Goal: Information Seeking & Learning: Learn about a topic

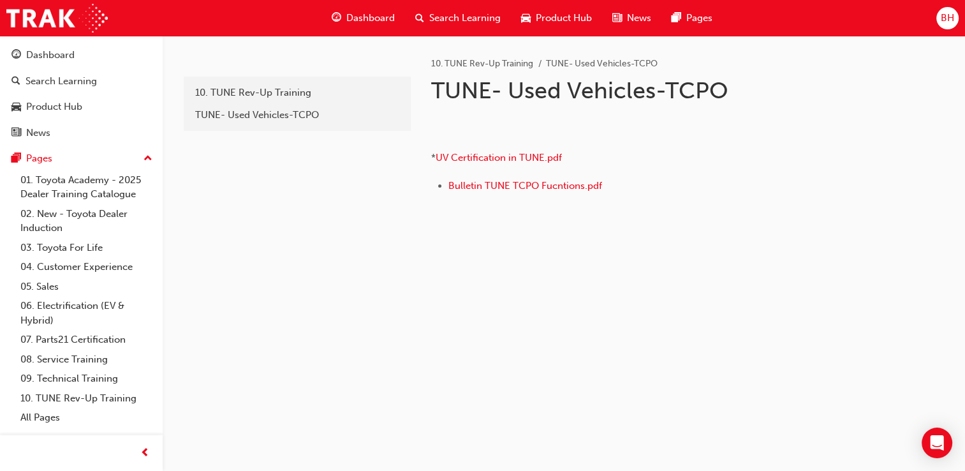
drag, startPoint x: 0, startPoint y: 0, endPoint x: 727, endPoint y: 361, distance: 811.9
click at [727, 168] on p "﻿ * UV Certification in TUNE.pdf" at bounding box center [638, 143] width 415 height 49
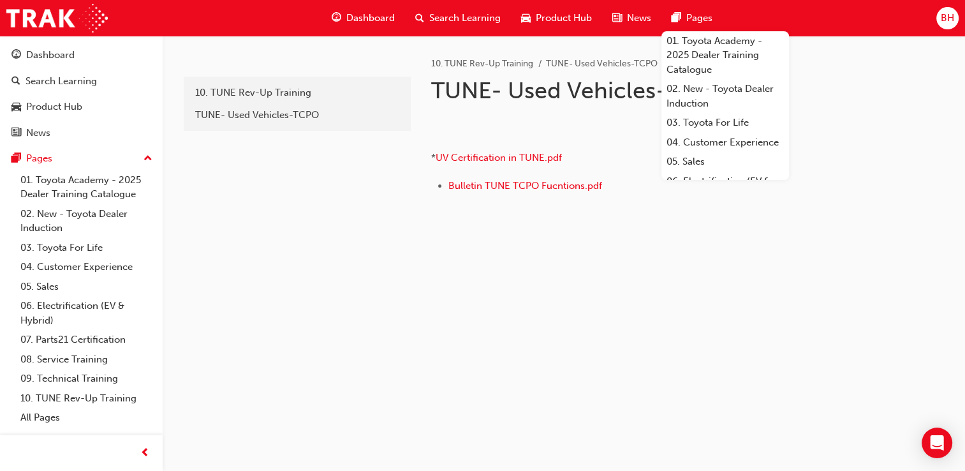
click at [311, 196] on div "ab9c17d9-c2dc-48be-9ea4-37feeede29d2 10. TUNE Rev-Up Training TUNE- Used Vehicl…" at bounding box center [296, 141] width 230 height 211
click at [255, 247] on div "ab9c17d9-c2dc-48be-9ea4-37feeede29d2 10. TUNE Rev-Up Training TUNE- Used Vehicl…" at bounding box center [296, 141] width 230 height 211
click at [431, 145] on img at bounding box center [431, 145] width 0 height 0
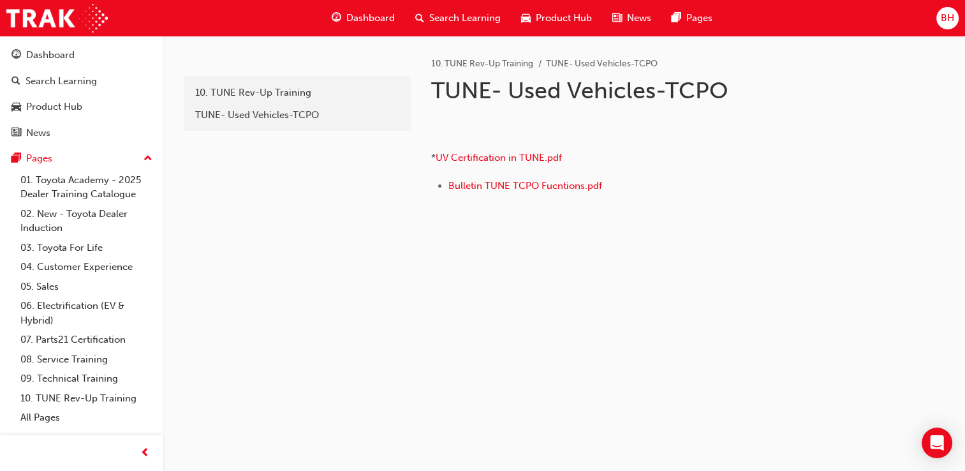
click at [431, 145] on img at bounding box center [431, 145] width 0 height 0
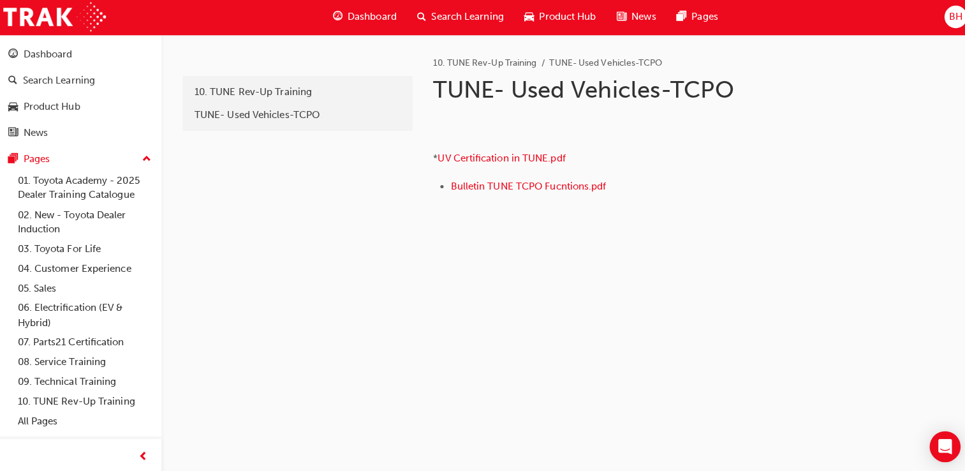
scroll to position [5, 0]
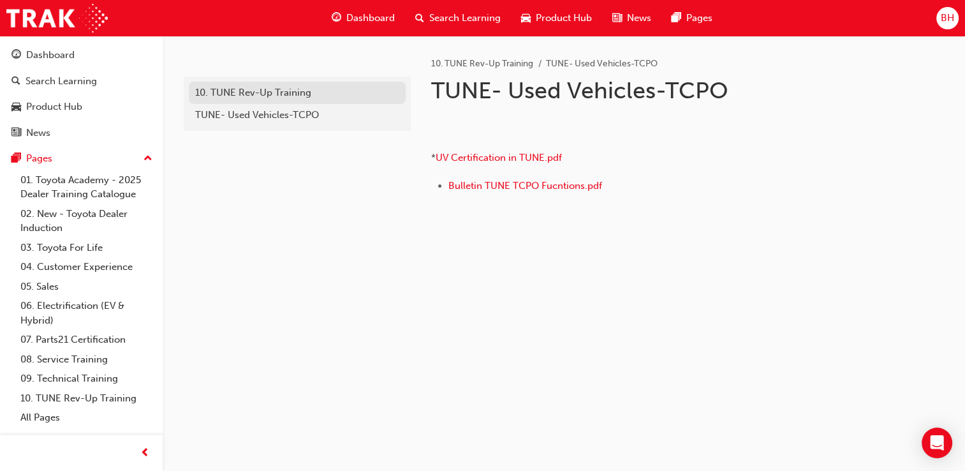
click at [260, 96] on link "10. TUNE Rev-Up Training" at bounding box center [297, 93] width 217 height 22
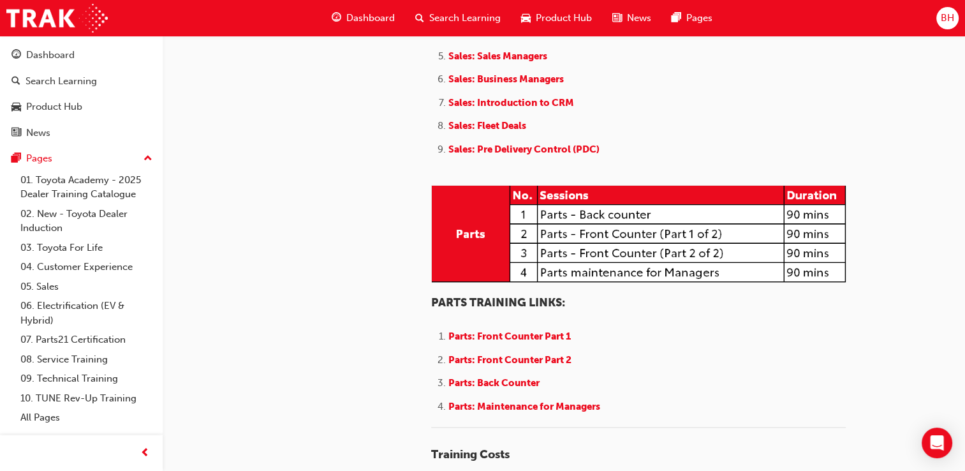
scroll to position [1505, 0]
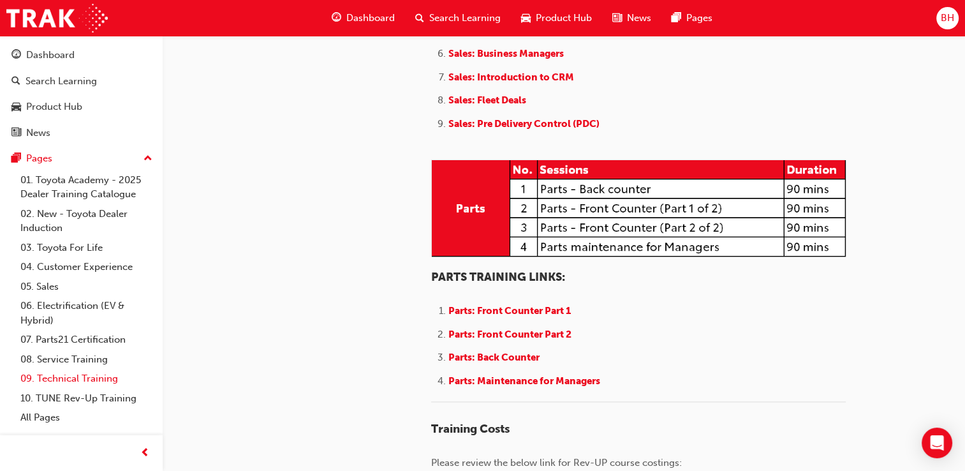
click at [91, 384] on link "09. Technical Training" at bounding box center [86, 379] width 142 height 20
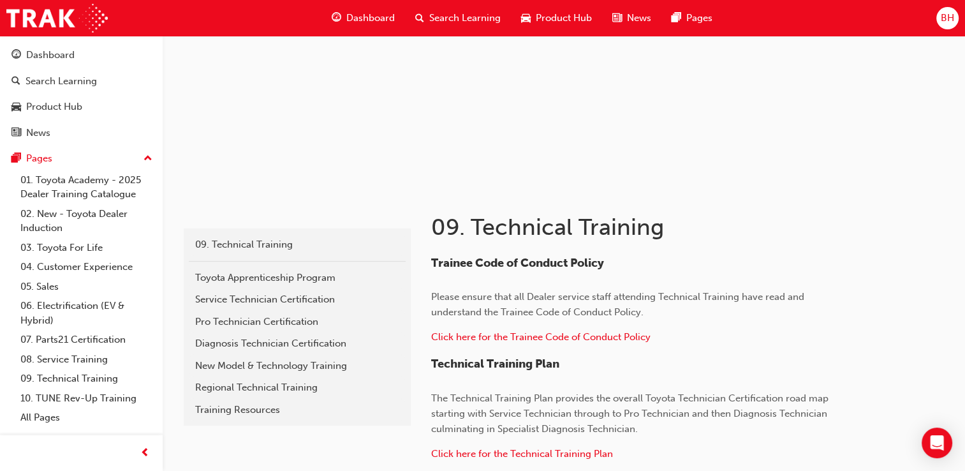
scroll to position [57, 0]
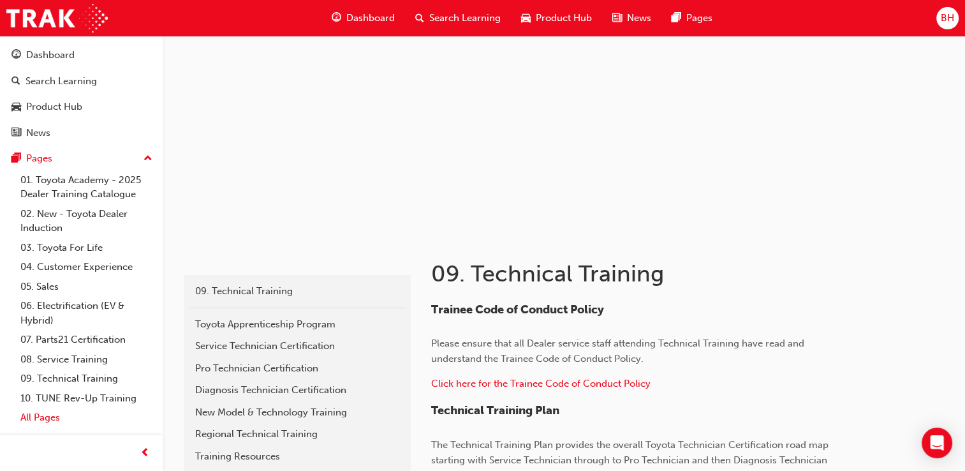
click at [40, 417] on link "All Pages" at bounding box center [86, 418] width 142 height 20
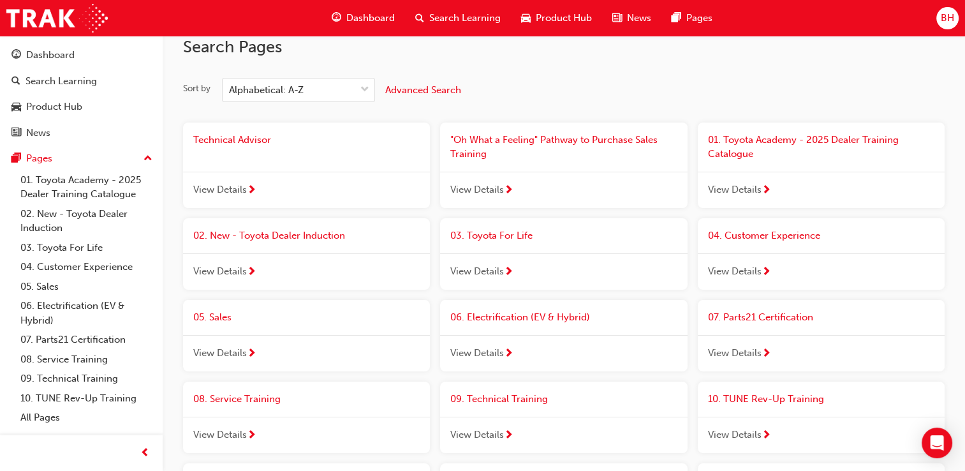
click at [763, 228] on div "04. Customer Experience" at bounding box center [821, 235] width 247 height 35
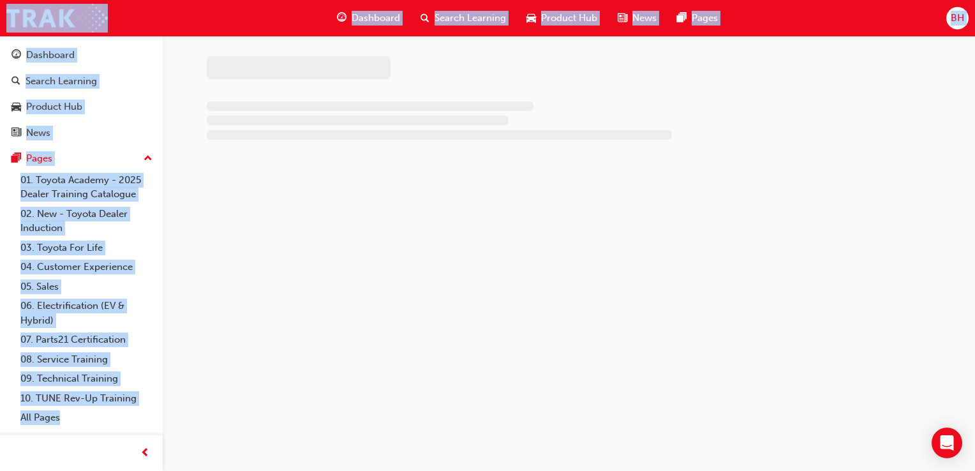
click at [763, 228] on div at bounding box center [487, 235] width 975 height 471
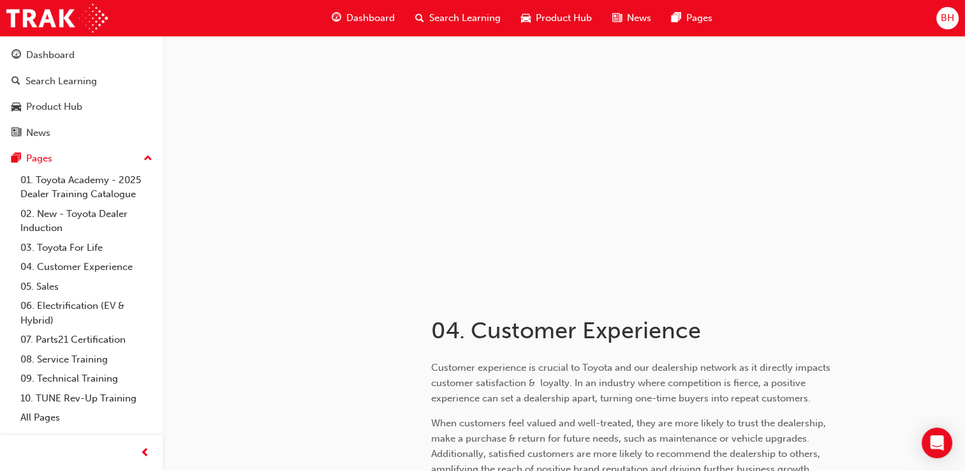
drag, startPoint x: 763, startPoint y: 228, endPoint x: 778, endPoint y: 185, distance: 46.0
click at [778, 185] on div at bounding box center [563, 163] width 765 height 255
click at [34, 421] on link "All Pages" at bounding box center [86, 418] width 142 height 20
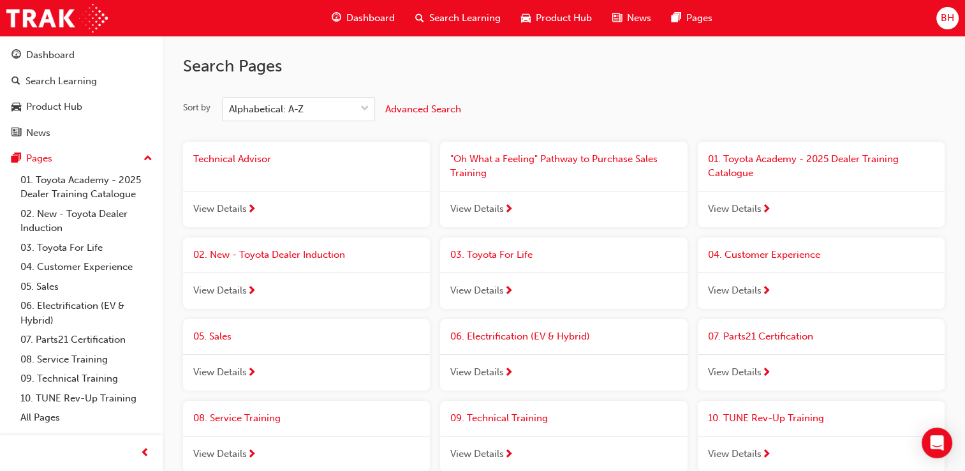
click at [526, 348] on div "06. Electrification (EV & Hybrid) View Details" at bounding box center [563, 354] width 247 height 71
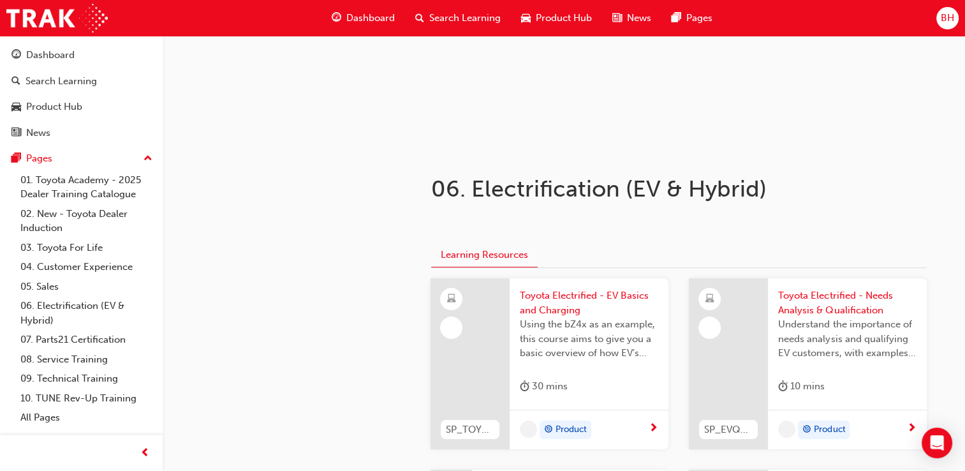
scroll to position [153, 0]
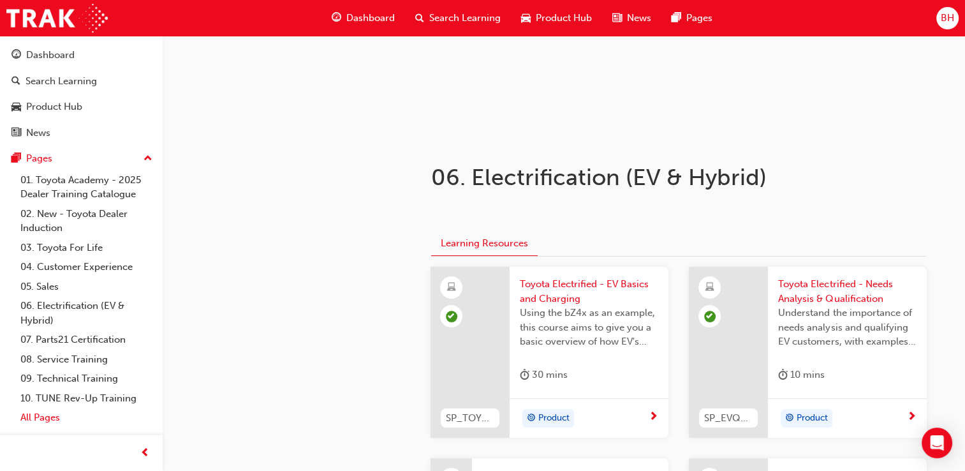
click at [26, 422] on link "All Pages" at bounding box center [86, 418] width 142 height 20
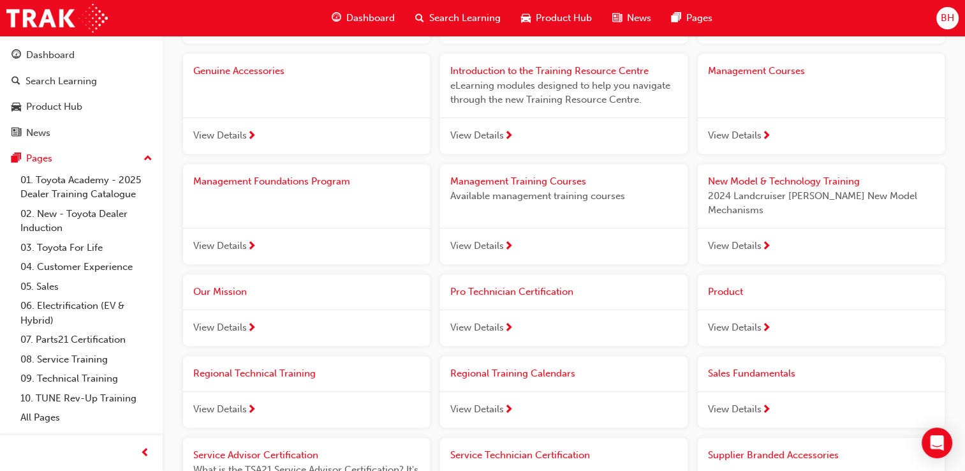
scroll to position [893, 0]
drag, startPoint x: 777, startPoint y: 360, endPoint x: 765, endPoint y: 360, distance: 11.5
click at [765, 369] on span "Sales Fundamentals" at bounding box center [751, 374] width 87 height 11
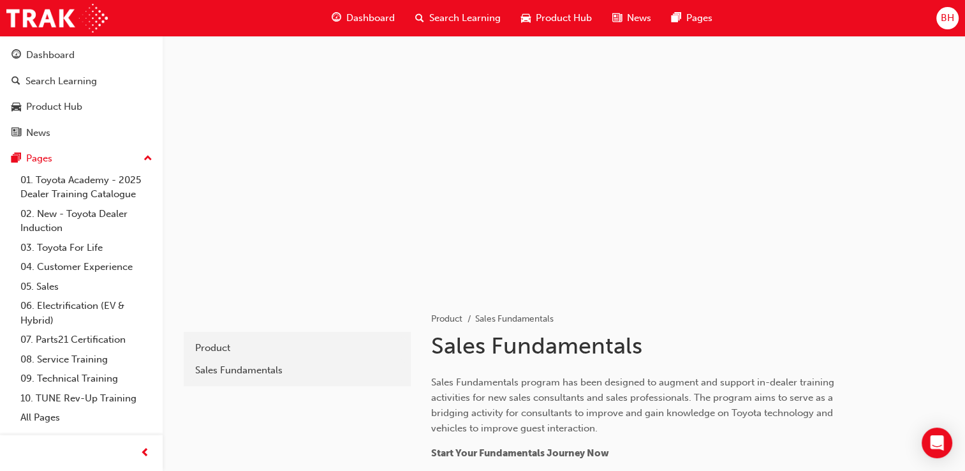
click at [765, 360] on div "Sales Fundamentals" at bounding box center [678, 348] width 495 height 33
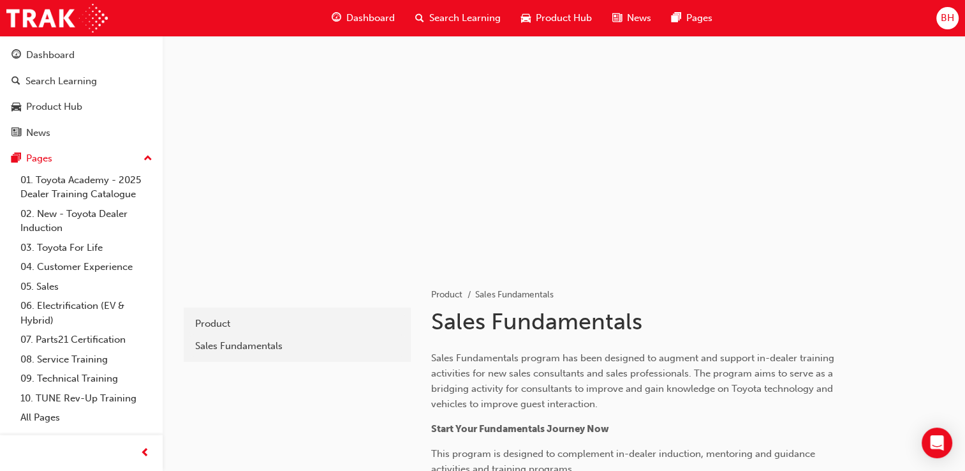
scroll to position [26, 0]
